Goal: Information Seeking & Learning: Understand process/instructions

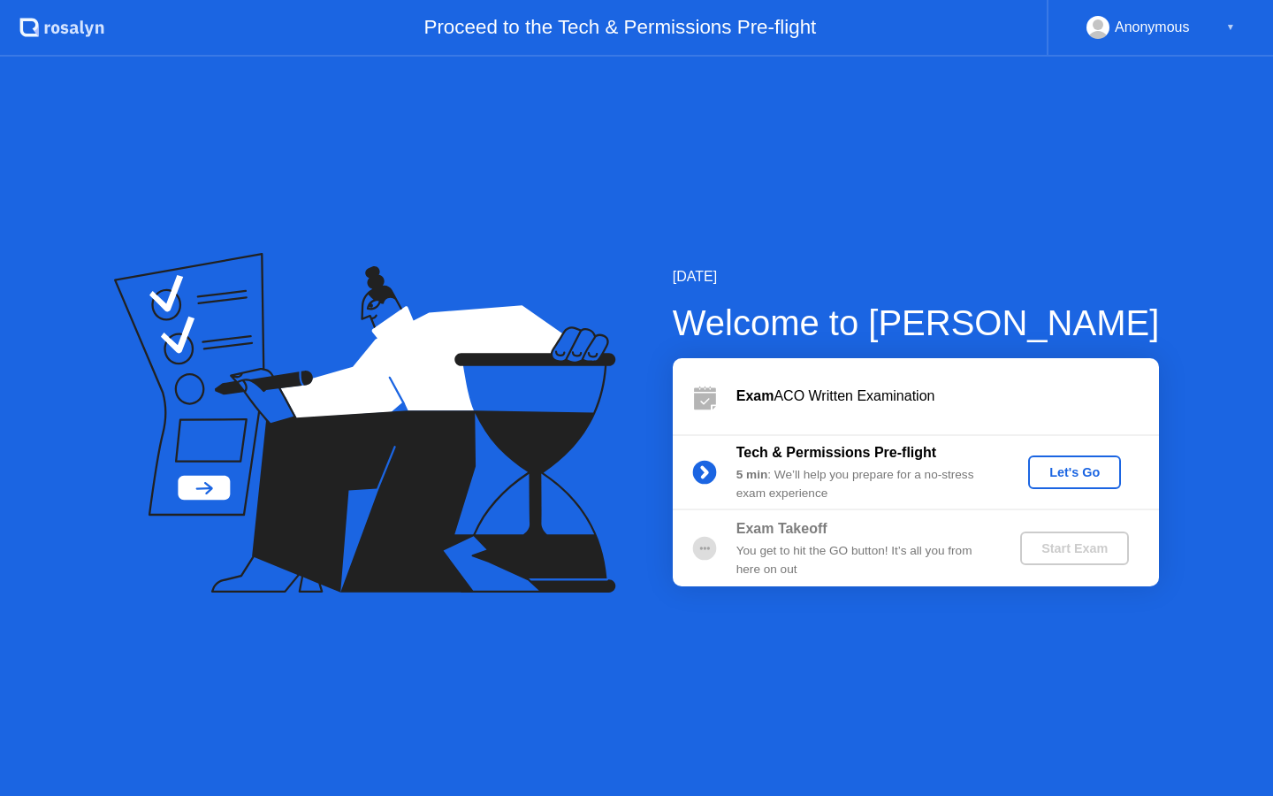
click at [1053, 473] on div "Let's Go" at bounding box center [1074, 472] width 79 height 14
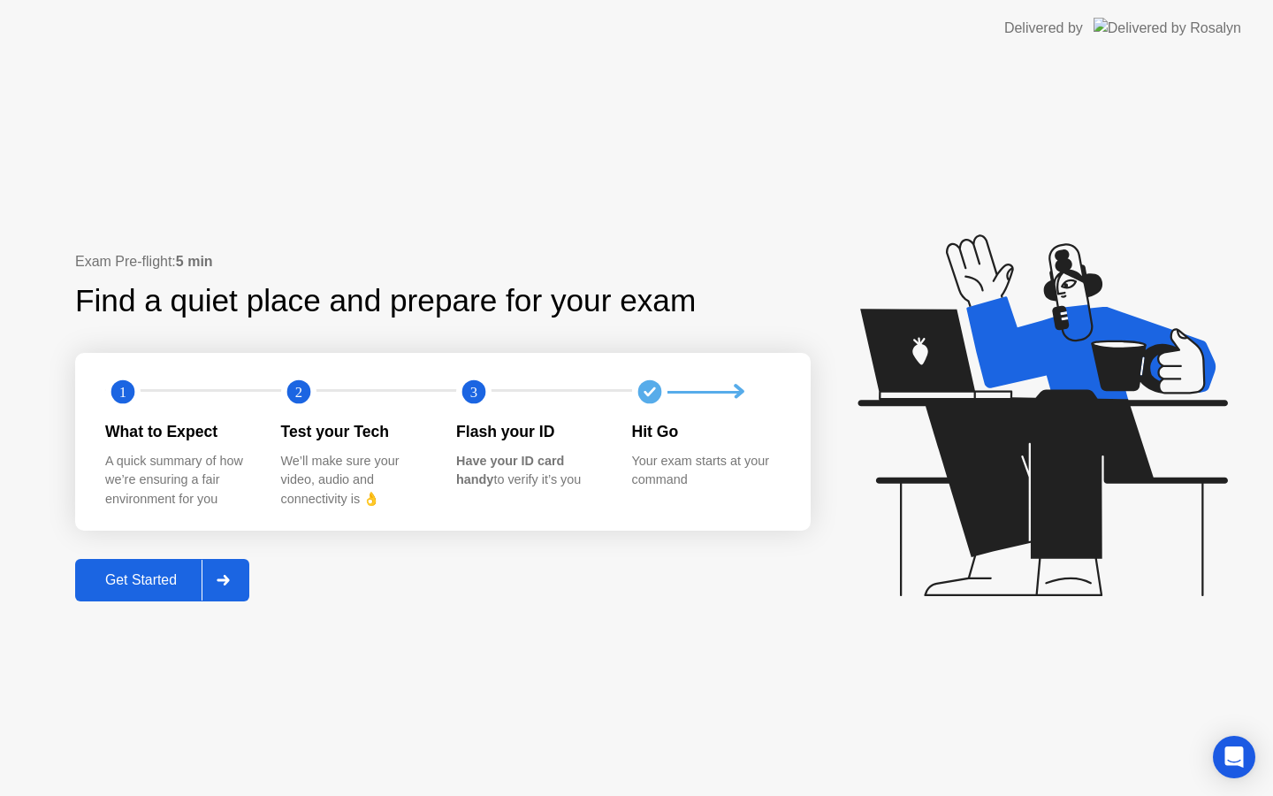
click at [182, 576] on div "Get Started" at bounding box center [140, 580] width 121 height 16
